Goal: Navigation & Orientation: Understand site structure

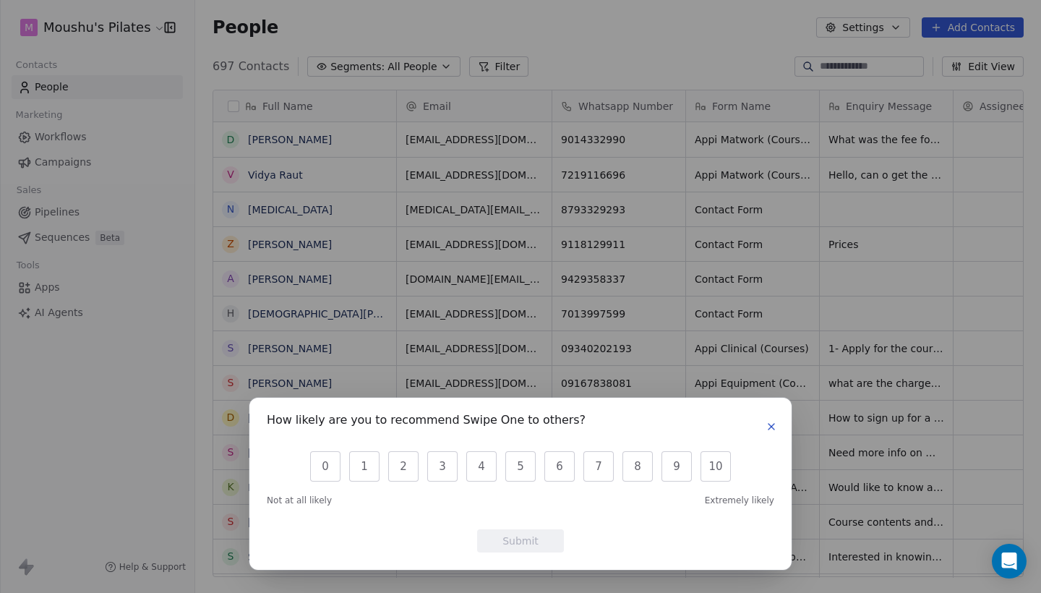
scroll to position [521, 846]
click at [774, 428] on icon "button" at bounding box center [771, 427] width 12 height 12
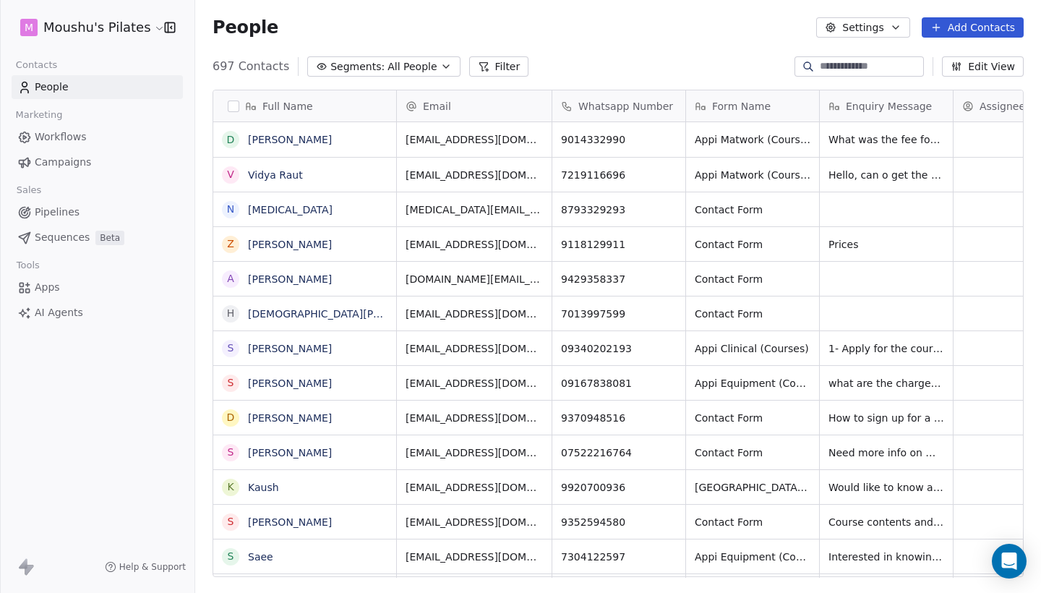
click at [53, 136] on span "Workflows" at bounding box center [61, 136] width 52 height 15
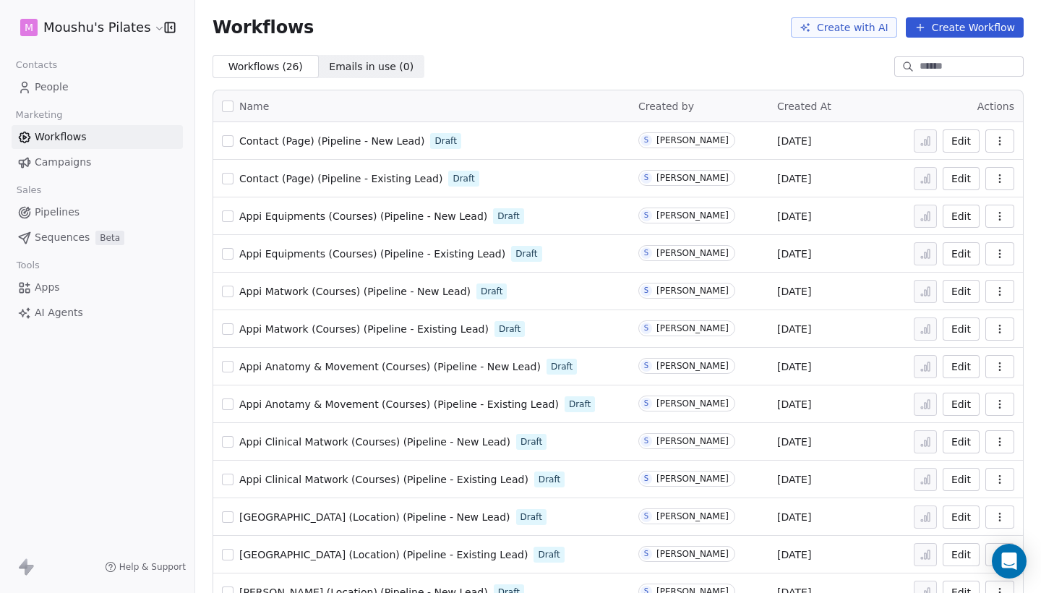
click at [1001, 142] on icon "button" at bounding box center [1000, 141] width 12 height 12
click at [64, 161] on span "Campaigns" at bounding box center [63, 162] width 56 height 15
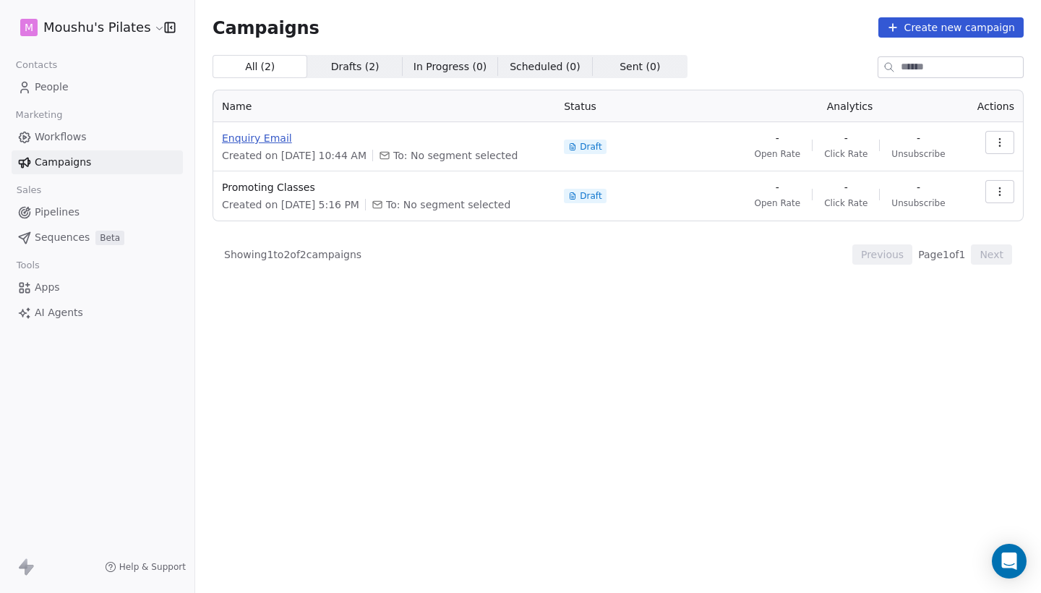
click at [257, 138] on span "Enquiry Email" at bounding box center [384, 138] width 325 height 14
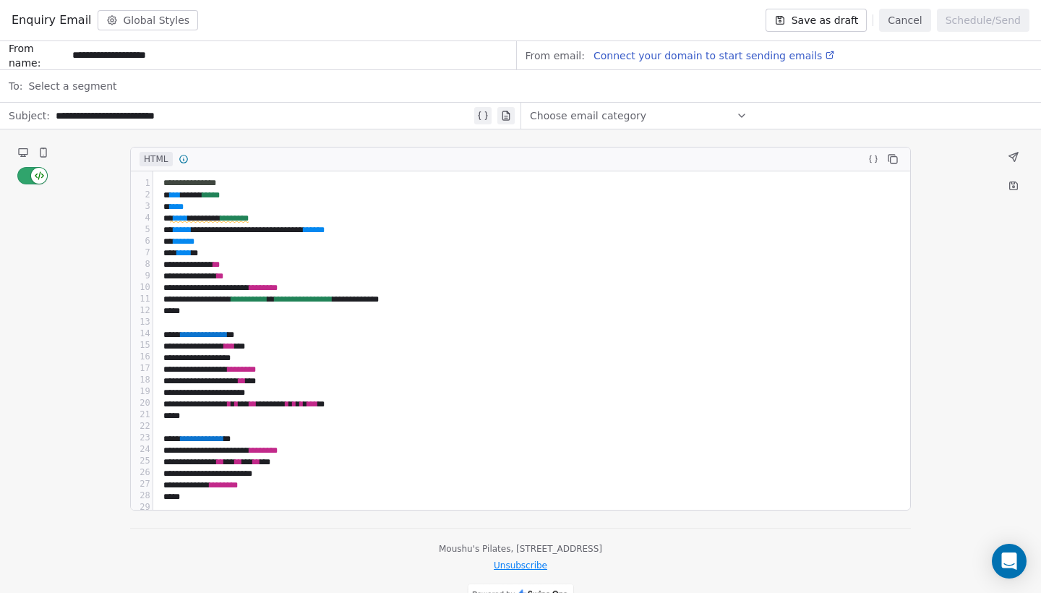
click at [915, 22] on button "Cancel" at bounding box center [904, 20] width 51 height 23
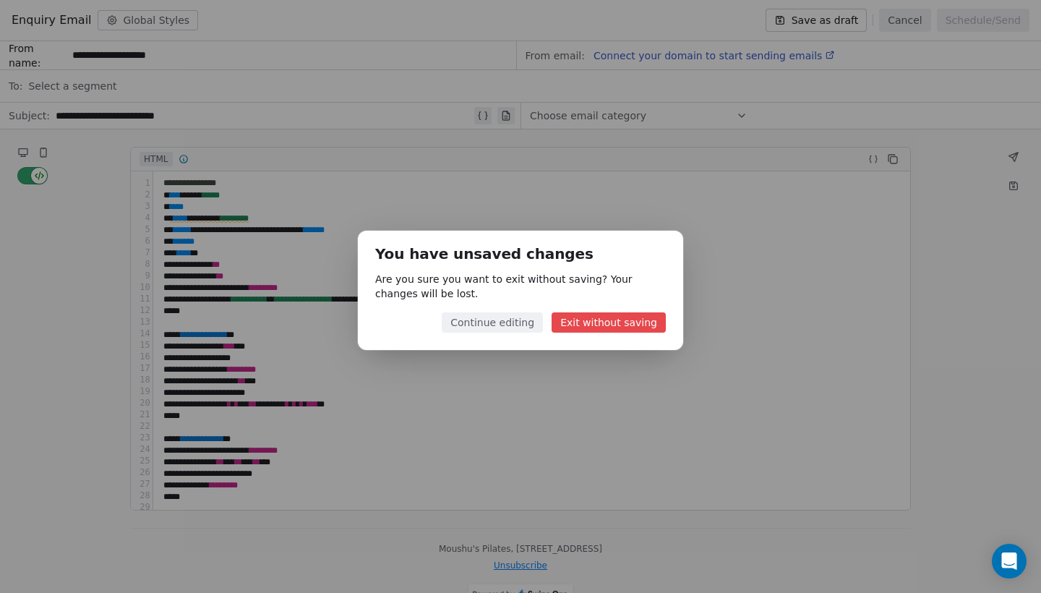
click at [605, 328] on button "Exit without saving" at bounding box center [609, 322] width 114 height 20
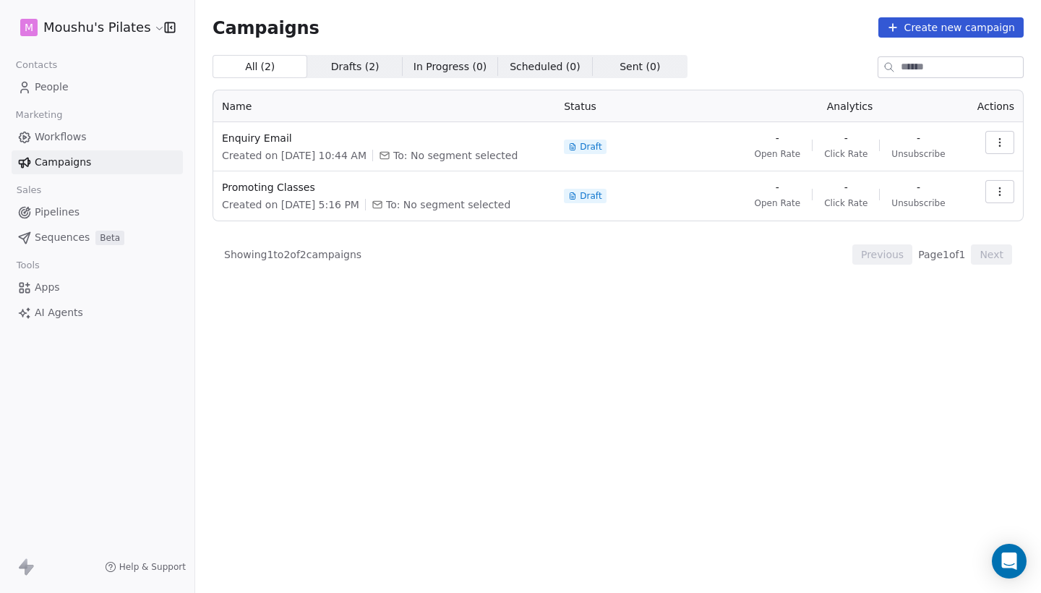
click at [437, 69] on span "In Progress ( 0 )" at bounding box center [450, 66] width 74 height 15
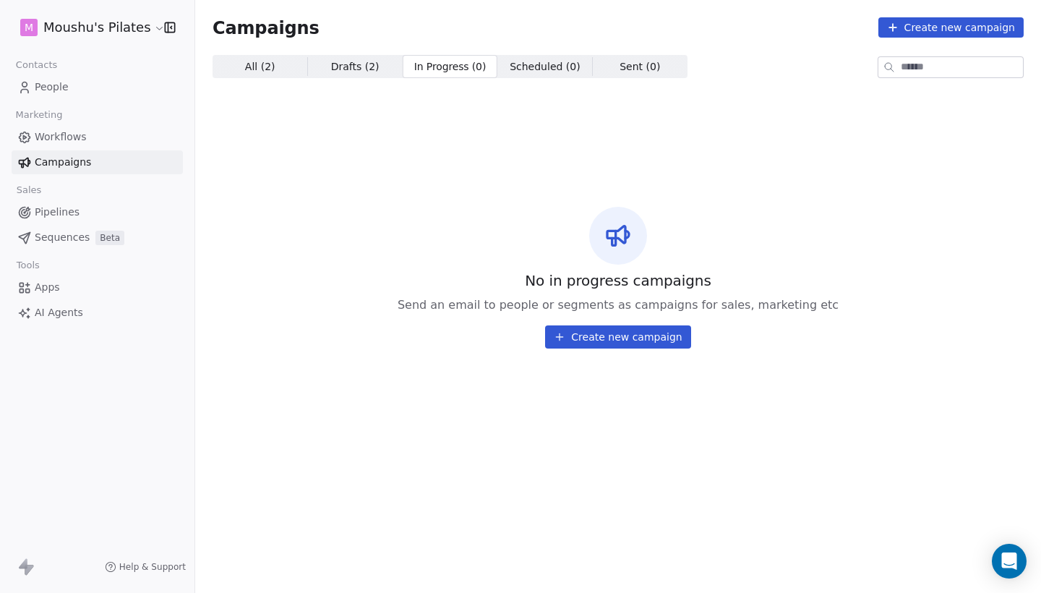
click at [360, 64] on span "Drafts ( 2 )" at bounding box center [355, 66] width 48 height 15
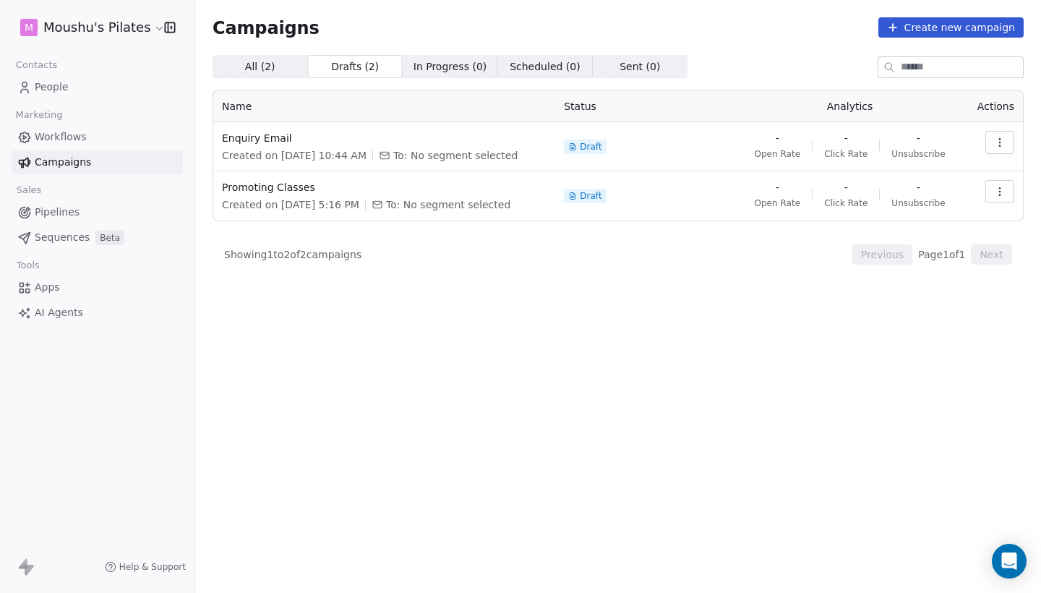
click at [265, 67] on span "All ( 2 )" at bounding box center [260, 66] width 30 height 15
click at [53, 87] on span "People" at bounding box center [52, 87] width 34 height 15
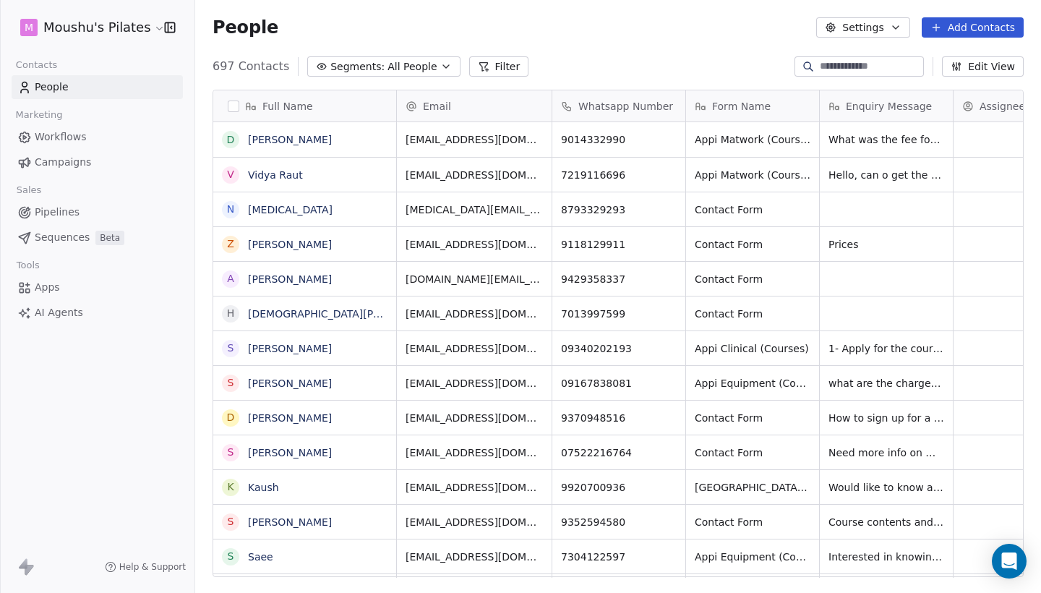
scroll to position [521, 846]
click at [440, 64] on icon "button" at bounding box center [446, 67] width 12 height 12
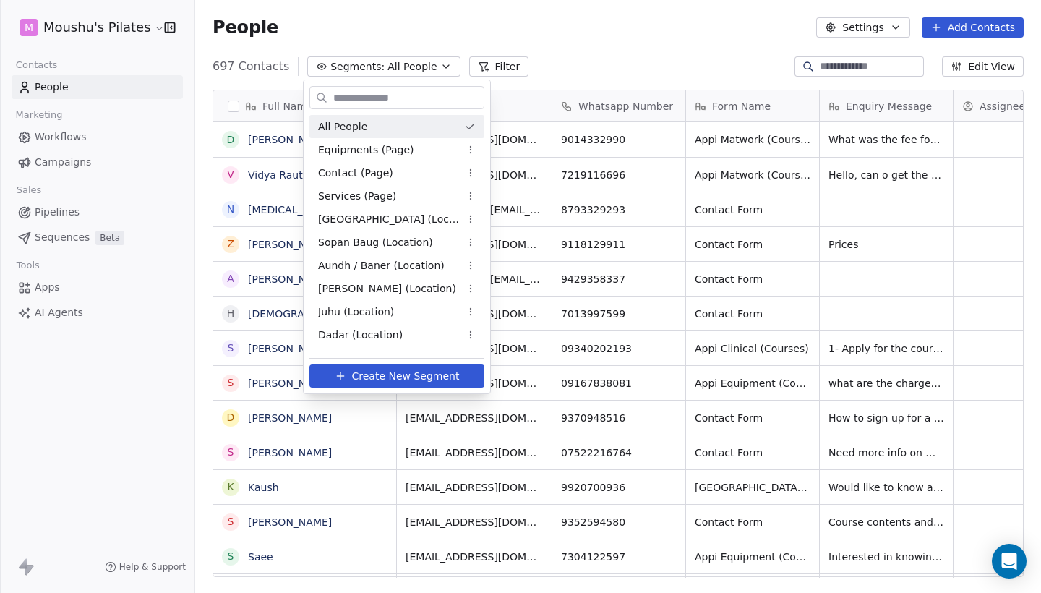
click at [436, 64] on html "M Moushu's Pilates Contacts People Marketing Workflows Campaigns Sales Pipeline…" at bounding box center [520, 296] width 1041 height 593
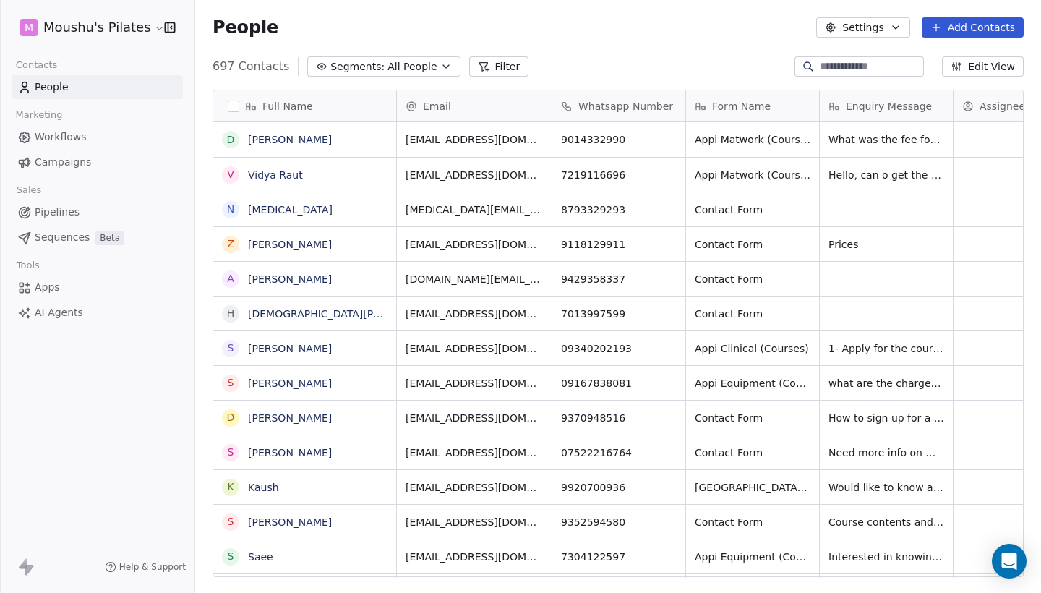
click at [62, 215] on span "Pipelines" at bounding box center [57, 212] width 45 height 15
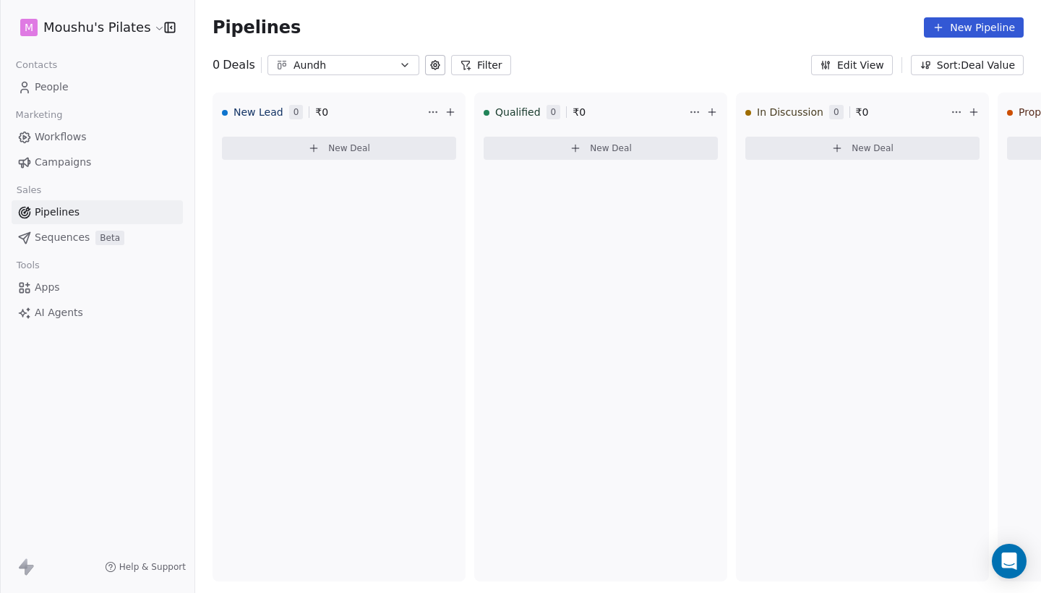
click at [64, 239] on span "Sequences" at bounding box center [62, 237] width 55 height 15
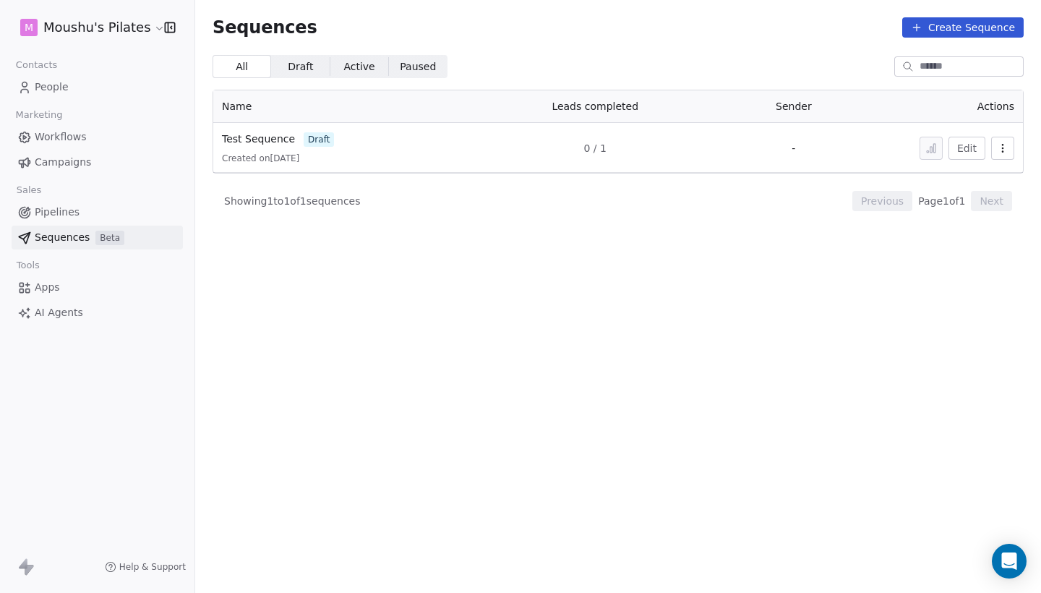
click at [54, 290] on span "Apps" at bounding box center [47, 287] width 25 height 15
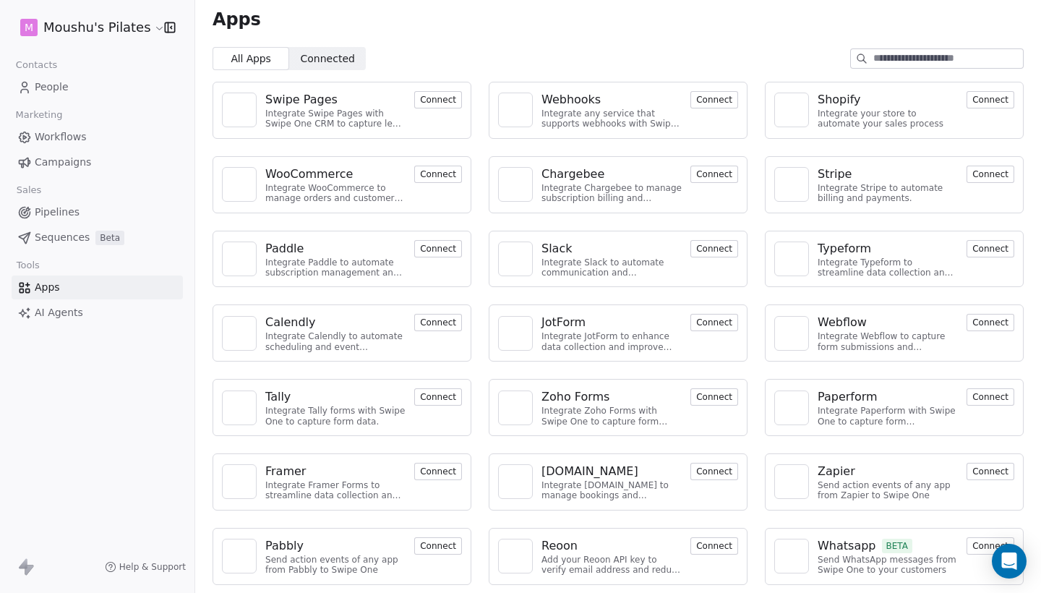
scroll to position [7, 0]
click at [983, 544] on button "Connect" at bounding box center [990, 546] width 48 height 17
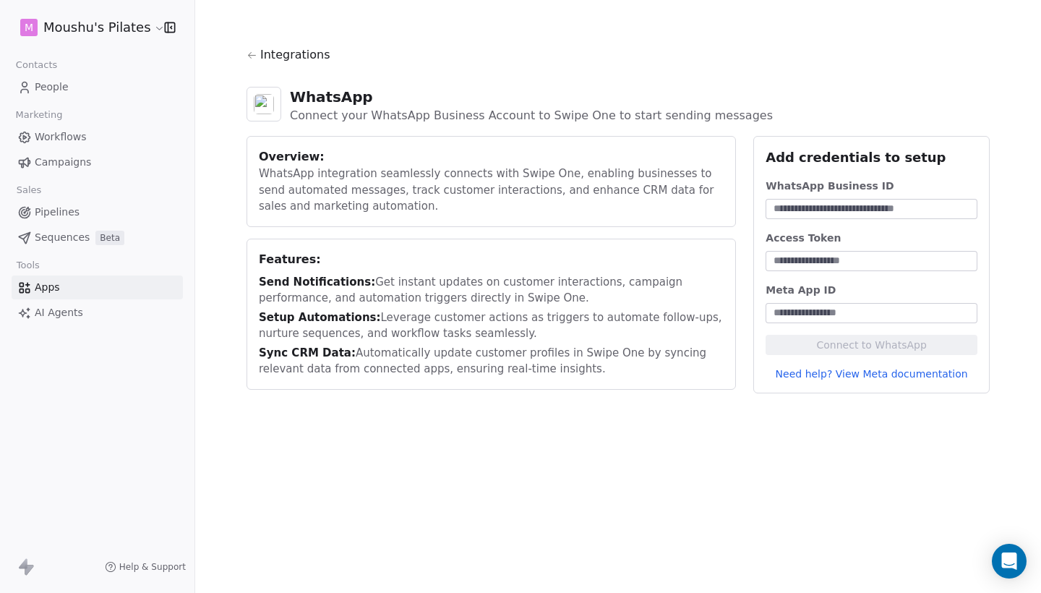
click at [74, 286] on link "Apps" at bounding box center [97, 287] width 171 height 24
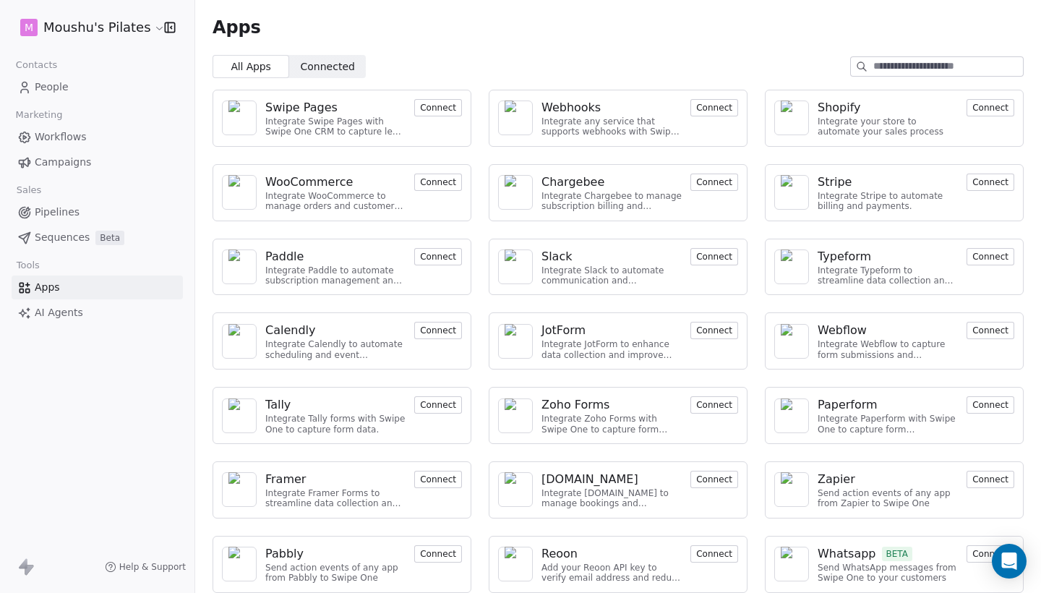
click at [432, 404] on button "Connect" at bounding box center [438, 404] width 48 height 17
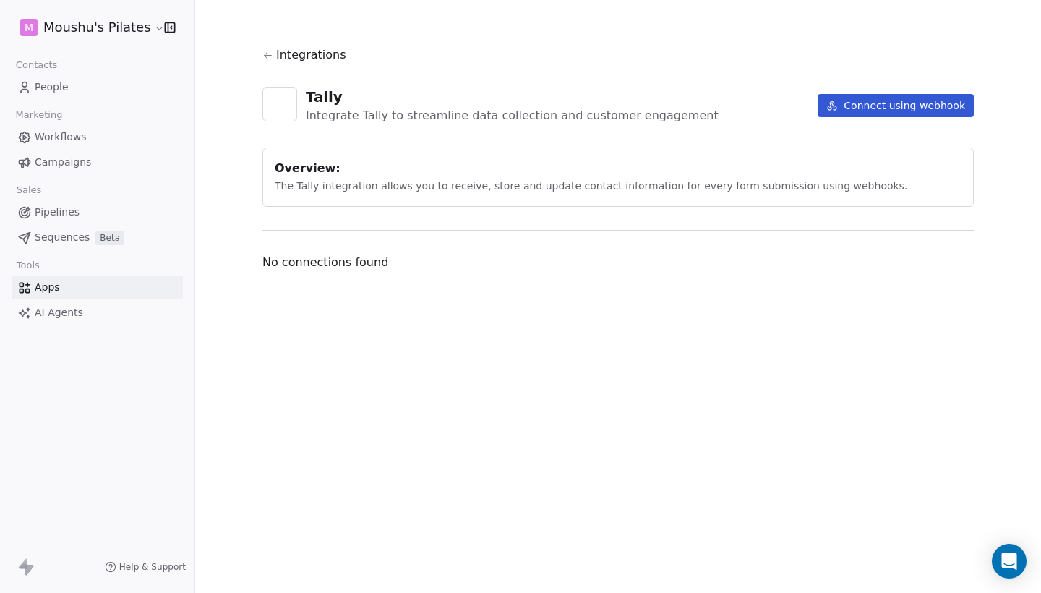
click at [58, 215] on span "Pipelines" at bounding box center [57, 212] width 45 height 15
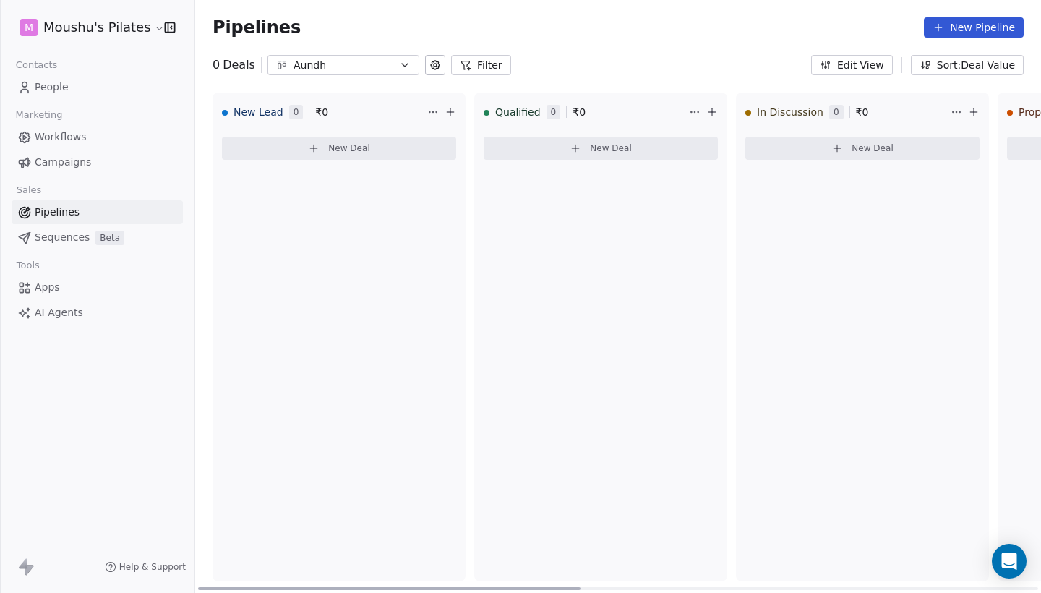
click at [333, 150] on span "New Deal" at bounding box center [349, 148] width 42 height 12
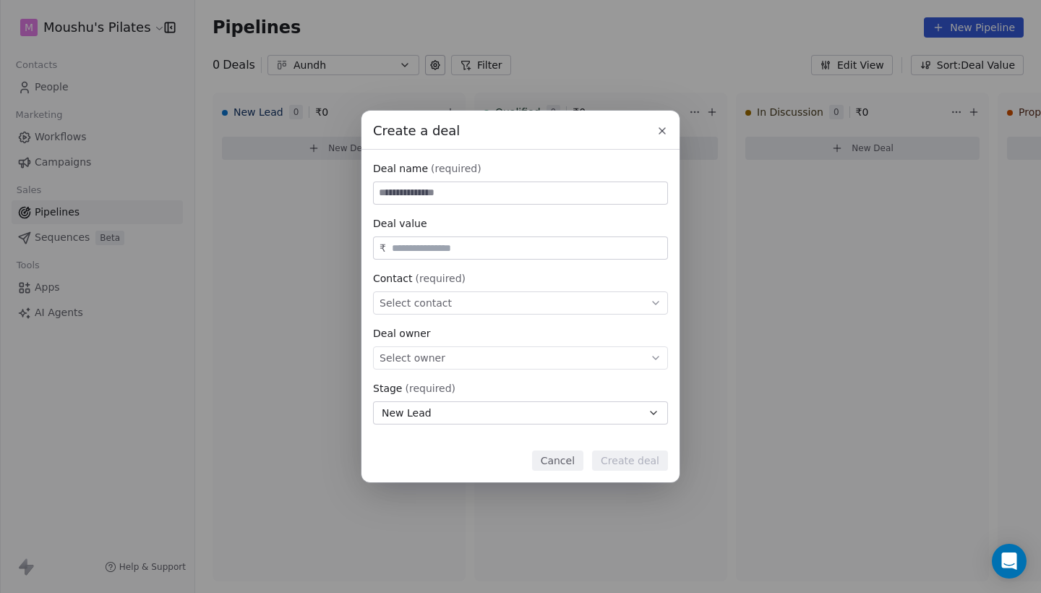
click at [667, 132] on icon at bounding box center [662, 131] width 12 height 12
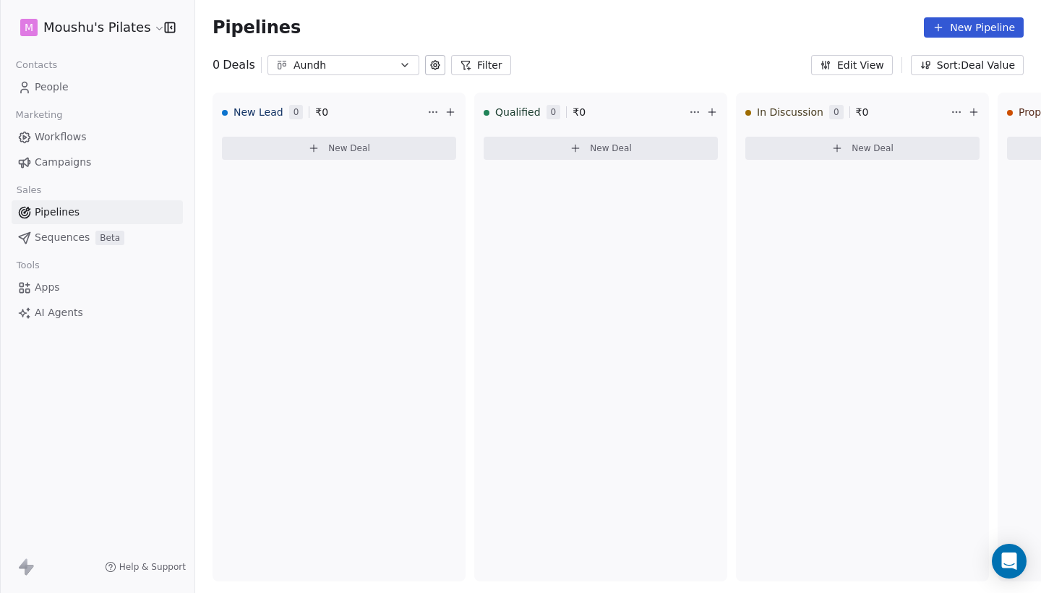
click at [60, 86] on span "People" at bounding box center [52, 87] width 34 height 15
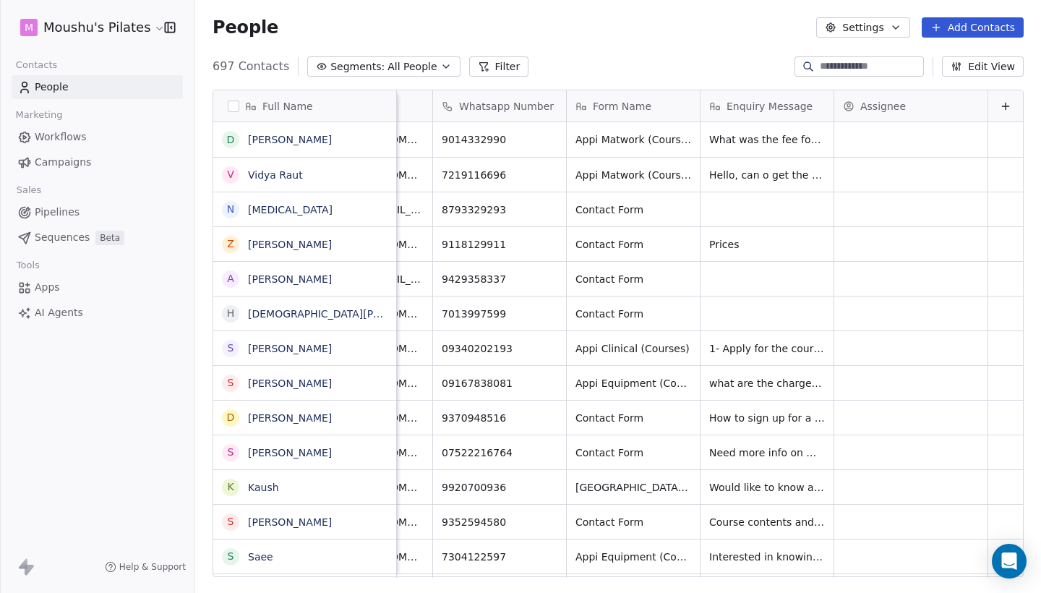
scroll to position [0, 119]
click at [49, 316] on span "AI Agents" at bounding box center [59, 312] width 48 height 15
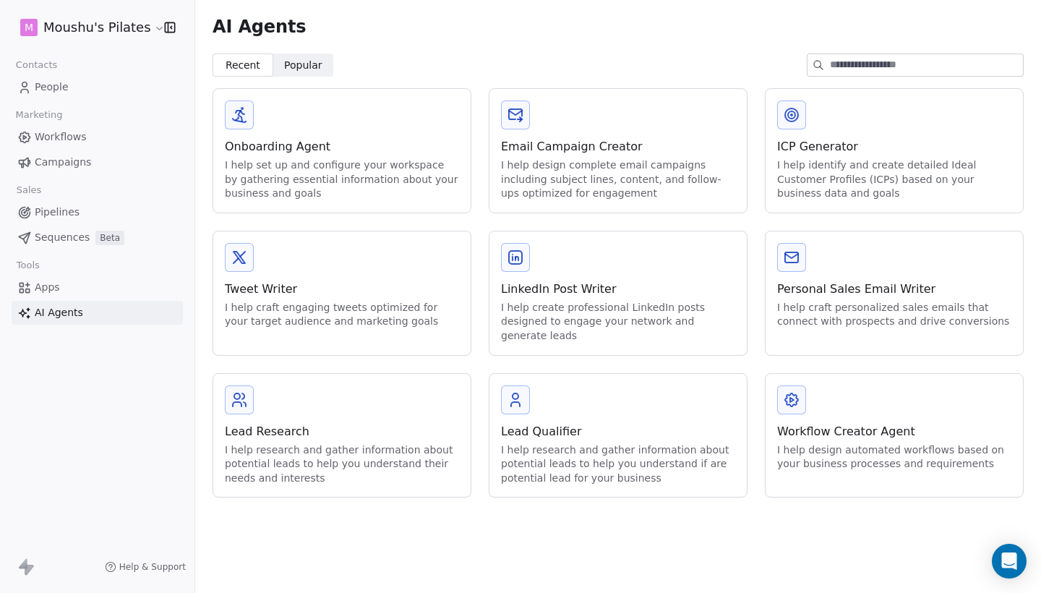
click at [515, 251] on icon at bounding box center [515, 257] width 17 height 17
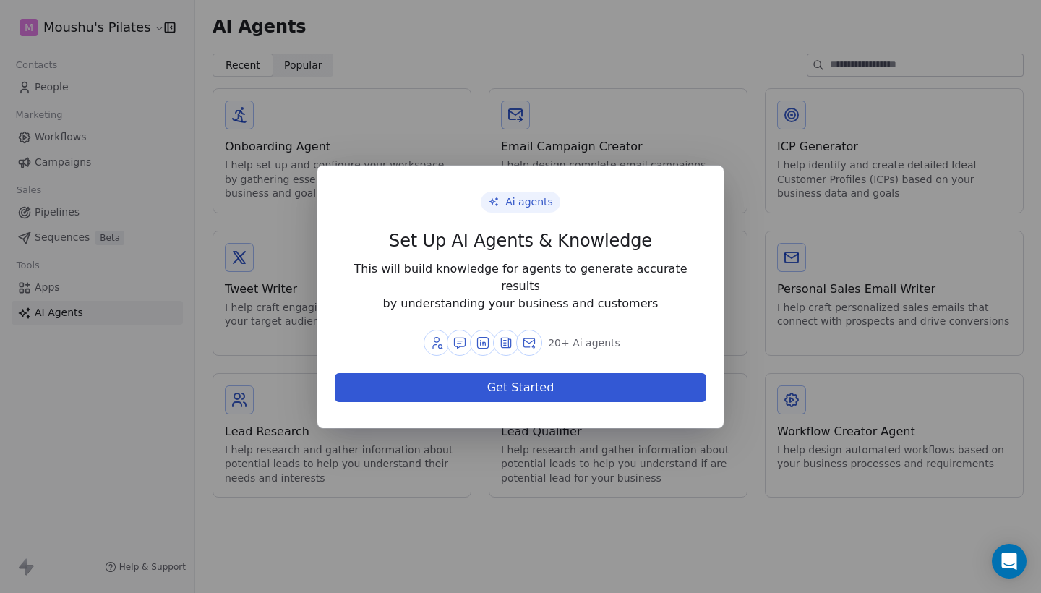
click at [534, 378] on button "Get Started" at bounding box center [521, 387] width 372 height 29
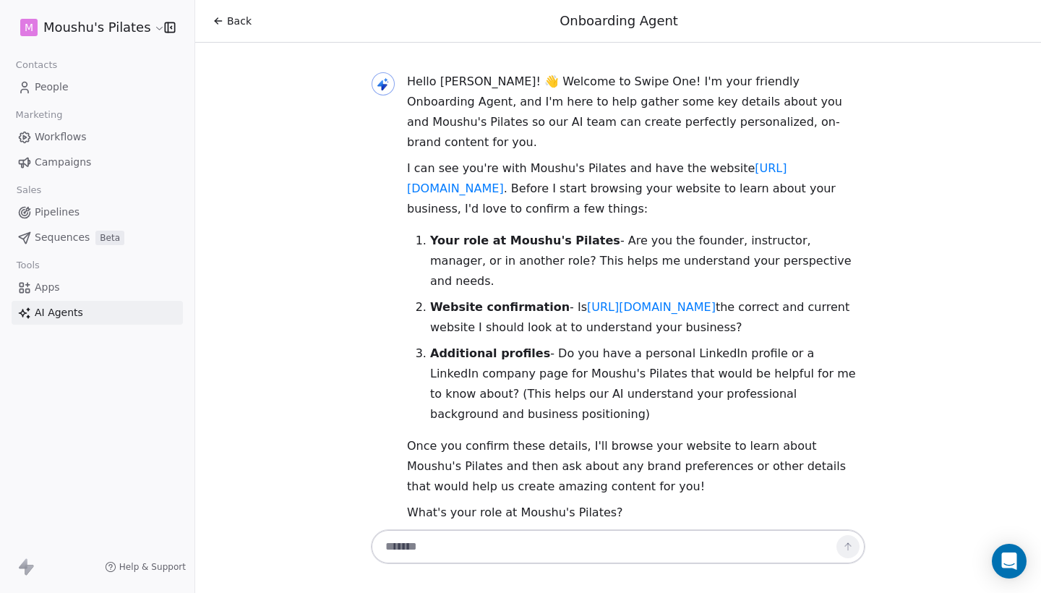
scroll to position [37, 0]
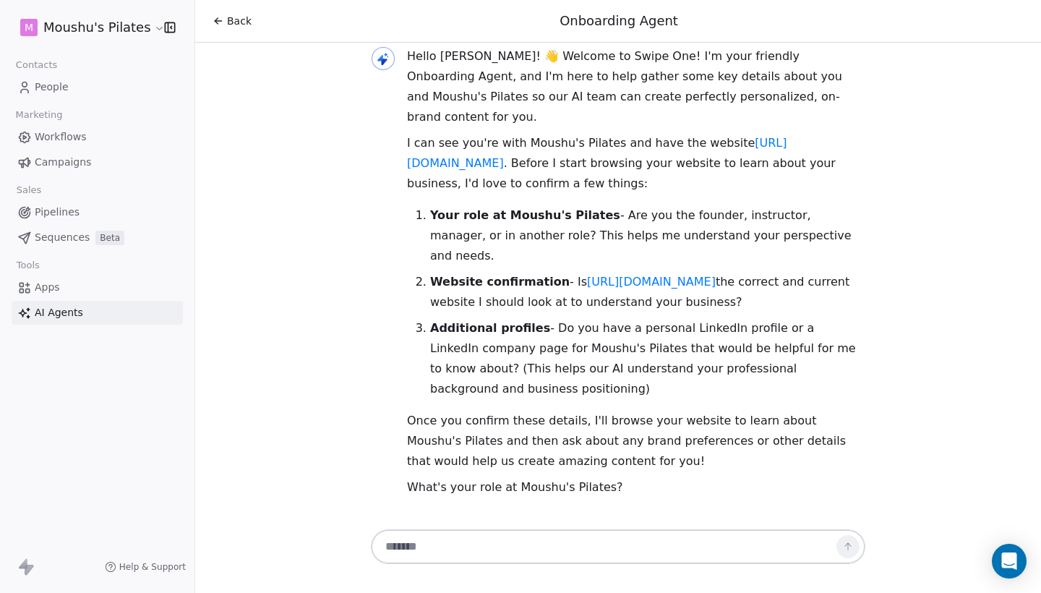
click at [74, 291] on link "Apps" at bounding box center [97, 287] width 171 height 24
